Goal: Task Accomplishment & Management: Complete application form

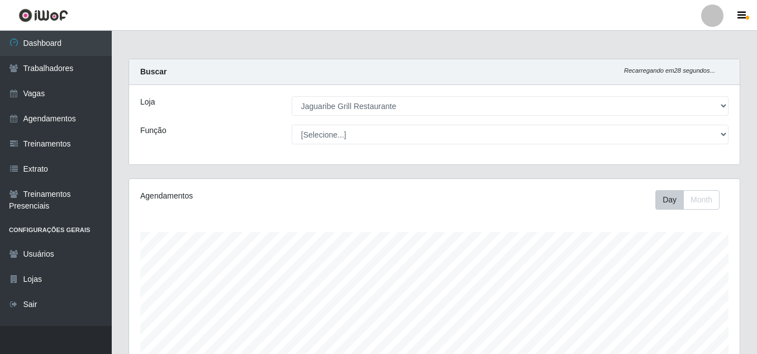
select select "311"
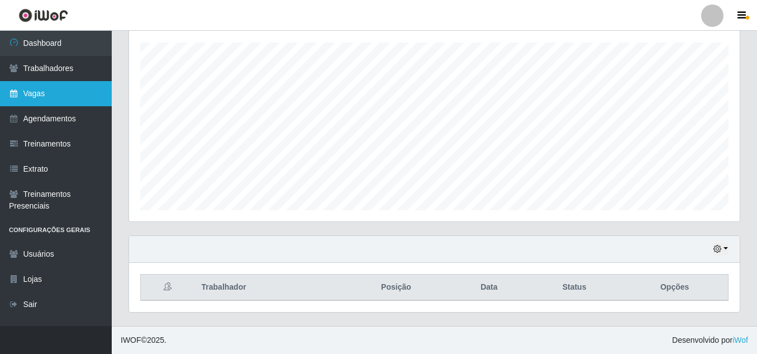
scroll to position [232, 611]
click at [65, 82] on link "Vagas" at bounding box center [56, 93] width 112 height 25
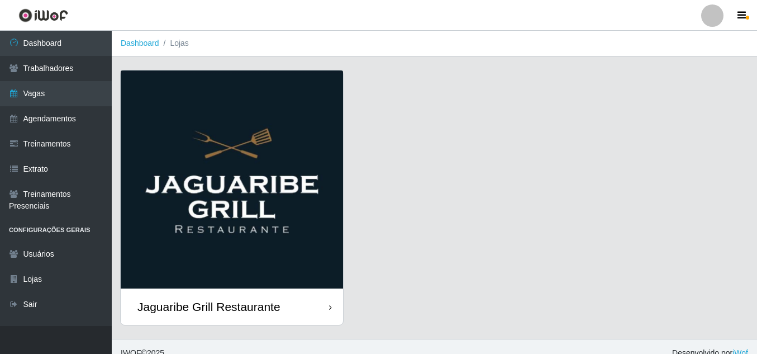
click at [325, 301] on div "Jaguaribe Grill Restaurante" at bounding box center [232, 306] width 222 height 36
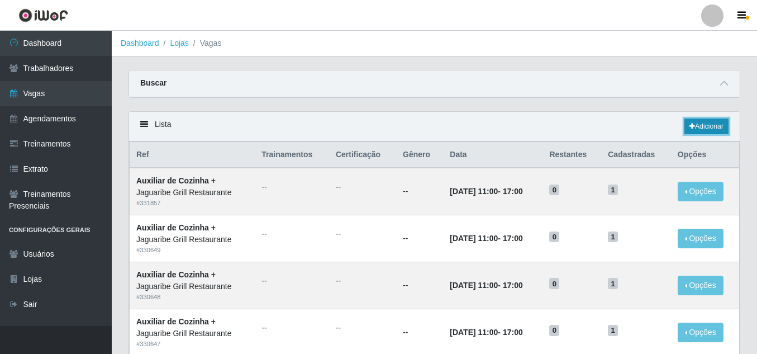
click at [702, 122] on link "Adicionar" at bounding box center [706, 126] width 44 height 16
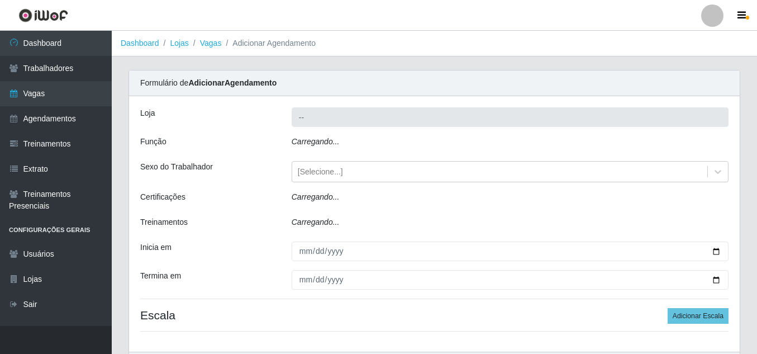
type input "Jaguaribe Grill Restaurante"
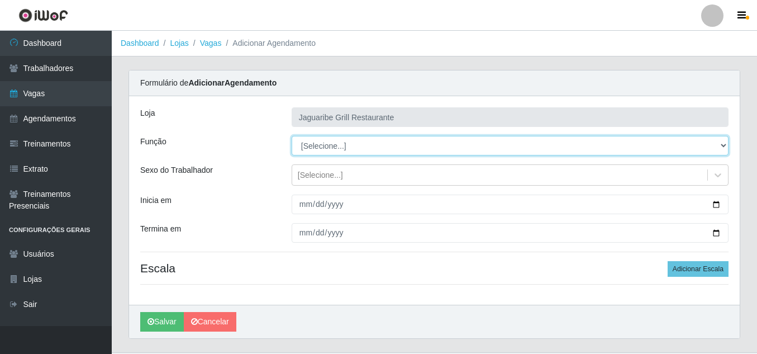
click at [587, 141] on select "[Selecione...] ASG ASG + ASG ++ Auxiliar de Cozinha Auxiliar de Cozinha + Auxil…" at bounding box center [510, 146] width 437 height 20
select select "94"
click at [292, 136] on select "[Selecione...] ASG ASG + ASG ++ Auxiliar de Cozinha Auxiliar de Cozinha + Auxil…" at bounding box center [510, 146] width 437 height 20
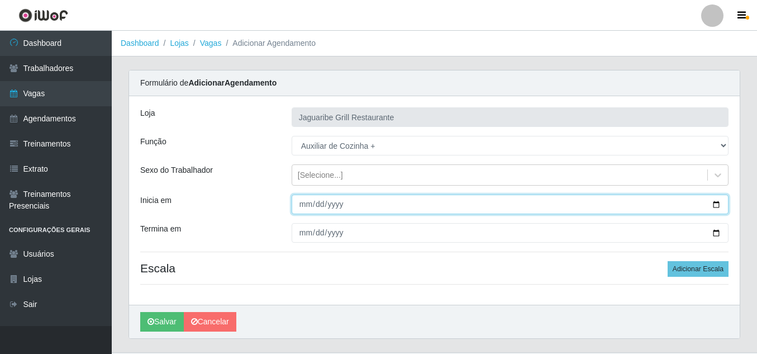
click at [351, 205] on input "Inicia em" at bounding box center [510, 204] width 437 height 20
click at [713, 202] on input "Inicia em" at bounding box center [510, 204] width 437 height 20
type input "[DATE]"
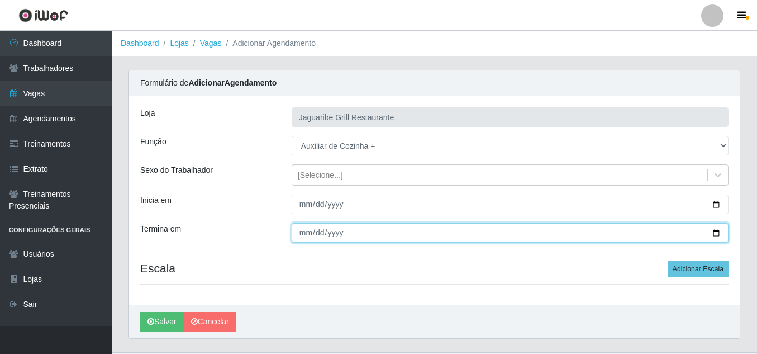
click at [717, 229] on input "Termina em" at bounding box center [510, 233] width 437 height 20
type input "[DATE]"
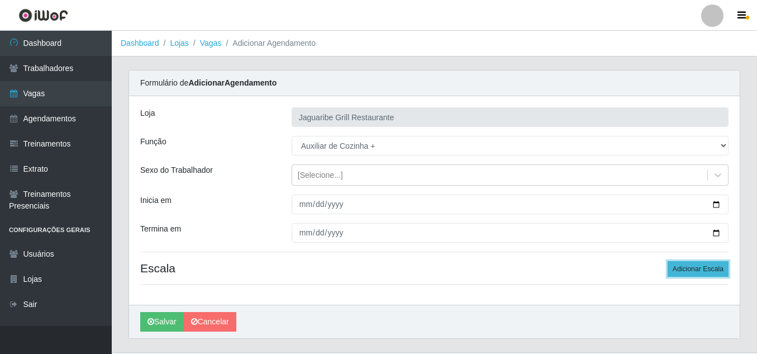
click at [681, 265] on button "Adicionar Escala" at bounding box center [698, 269] width 61 height 16
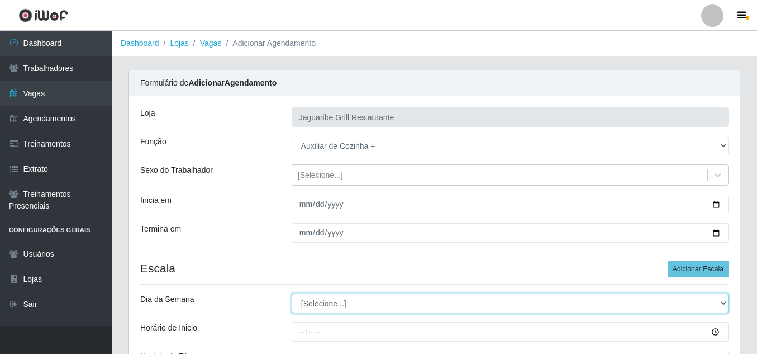
click at [362, 299] on select "[Selecione...] Segunda Terça Quarta Quinta Sexta Sábado Domingo" at bounding box center [510, 303] width 437 height 20
select select "4"
click at [292, 293] on select "[Selecione...] Segunda Terça Quarta Quinta Sexta Sábado Domingo" at bounding box center [510, 303] width 437 height 20
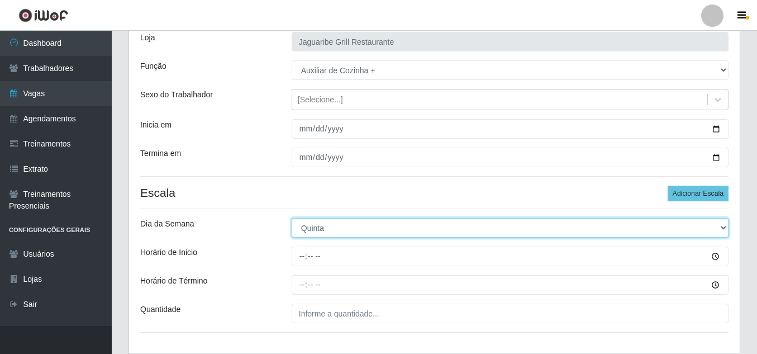
scroll to position [76, 0]
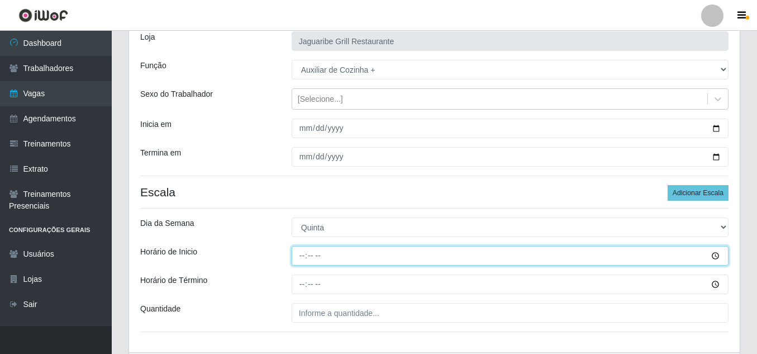
click at [298, 258] on input "Horário de Inicio" at bounding box center [510, 256] width 437 height 20
type input "11:00"
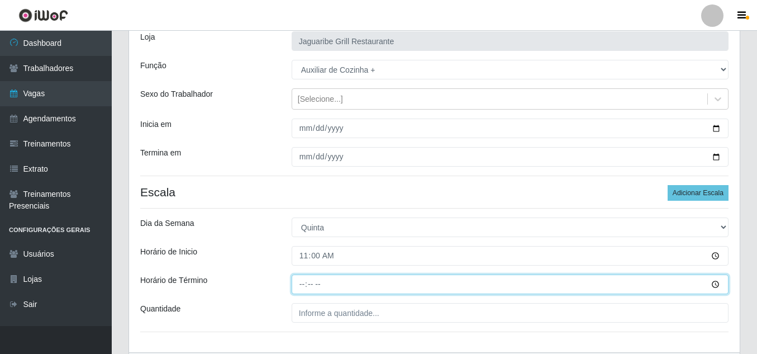
type input "17:00"
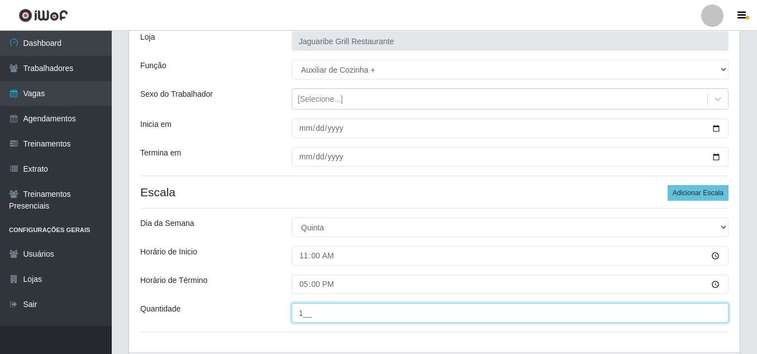
type input "1__"
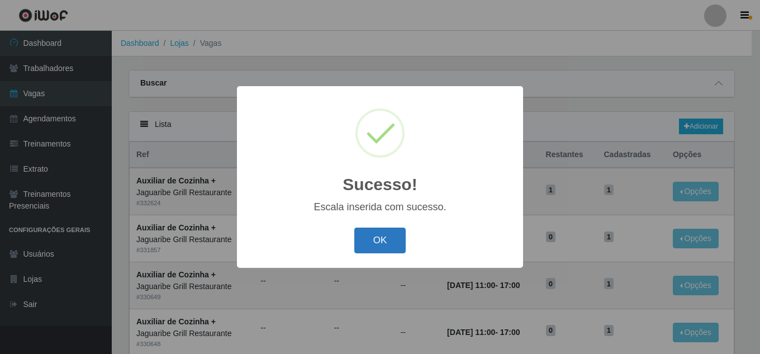
click at [370, 233] on button "OK" at bounding box center [380, 240] width 52 height 26
